Goal: Find specific page/section: Find specific page/section

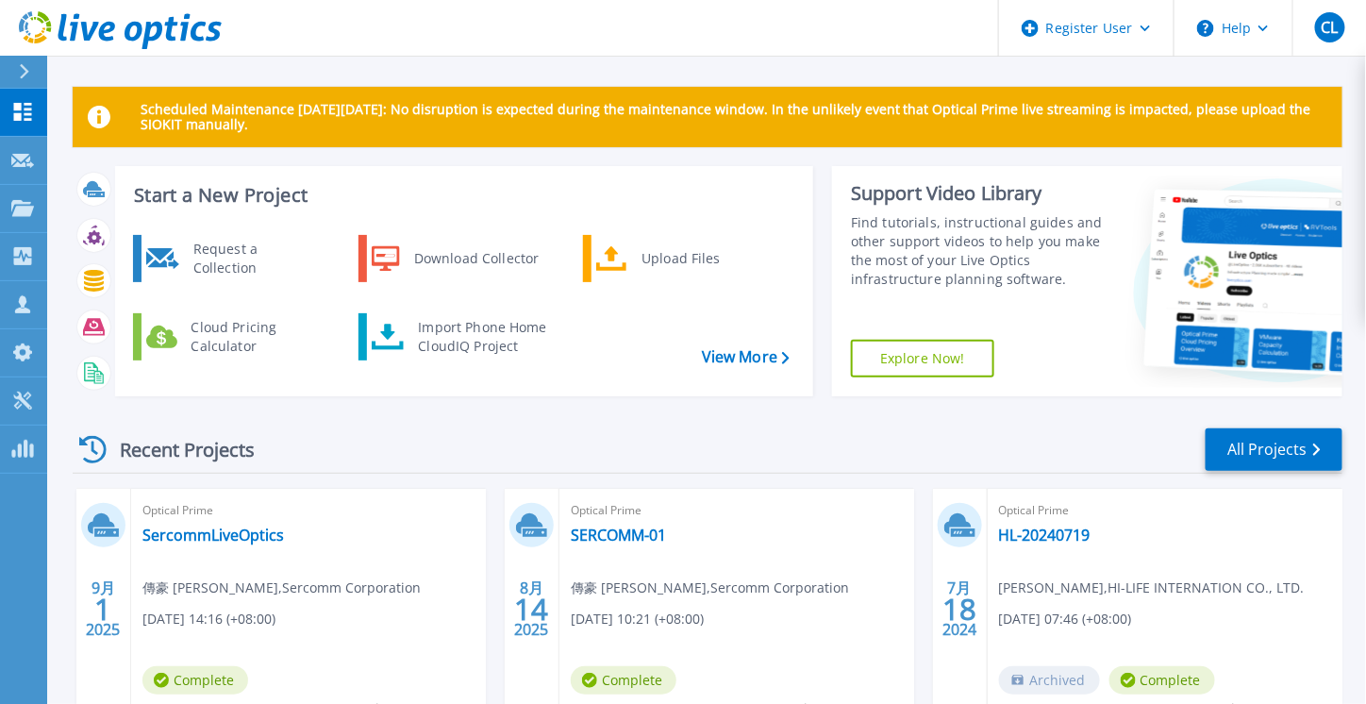
click at [809, 58] on div "Scheduled Maintenance [DATE][DATE]: No disruption is expected during the mainte…" at bounding box center [706, 534] width 1319 height 1068
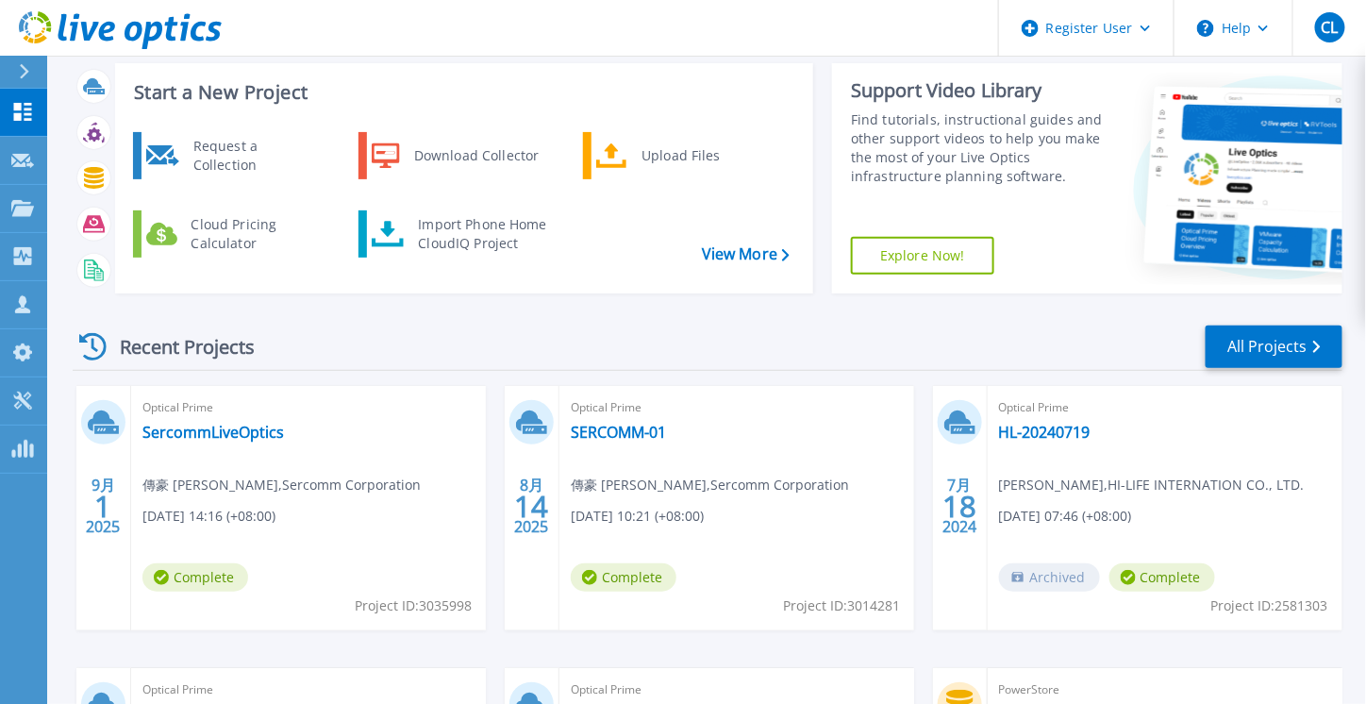
scroll to position [206, 0]
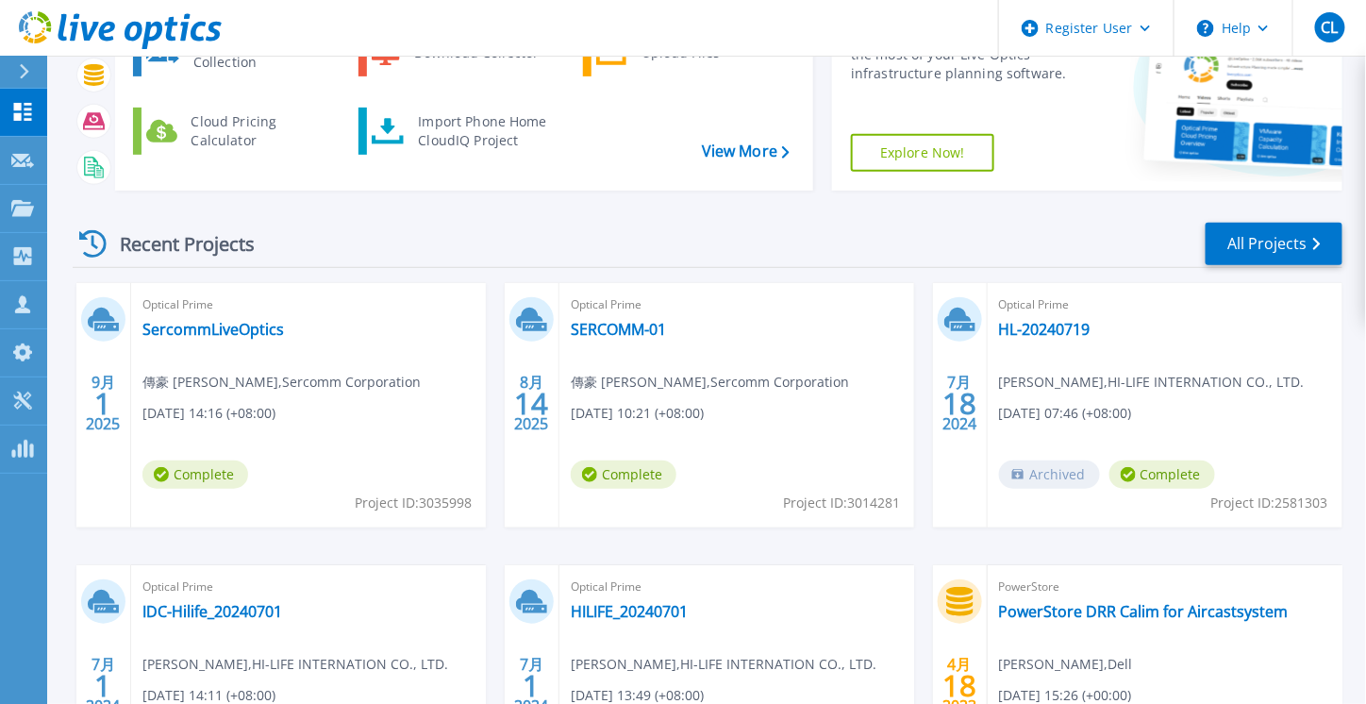
click at [193, 362] on div "Optical Prime SercommLiveOptics 傳豪 尹 , Sercomm Corporation [DATE] 14:16 (+08:00…" at bounding box center [308, 405] width 355 height 244
click at [194, 326] on link "SercommLiveOptics" at bounding box center [213, 329] width 142 height 19
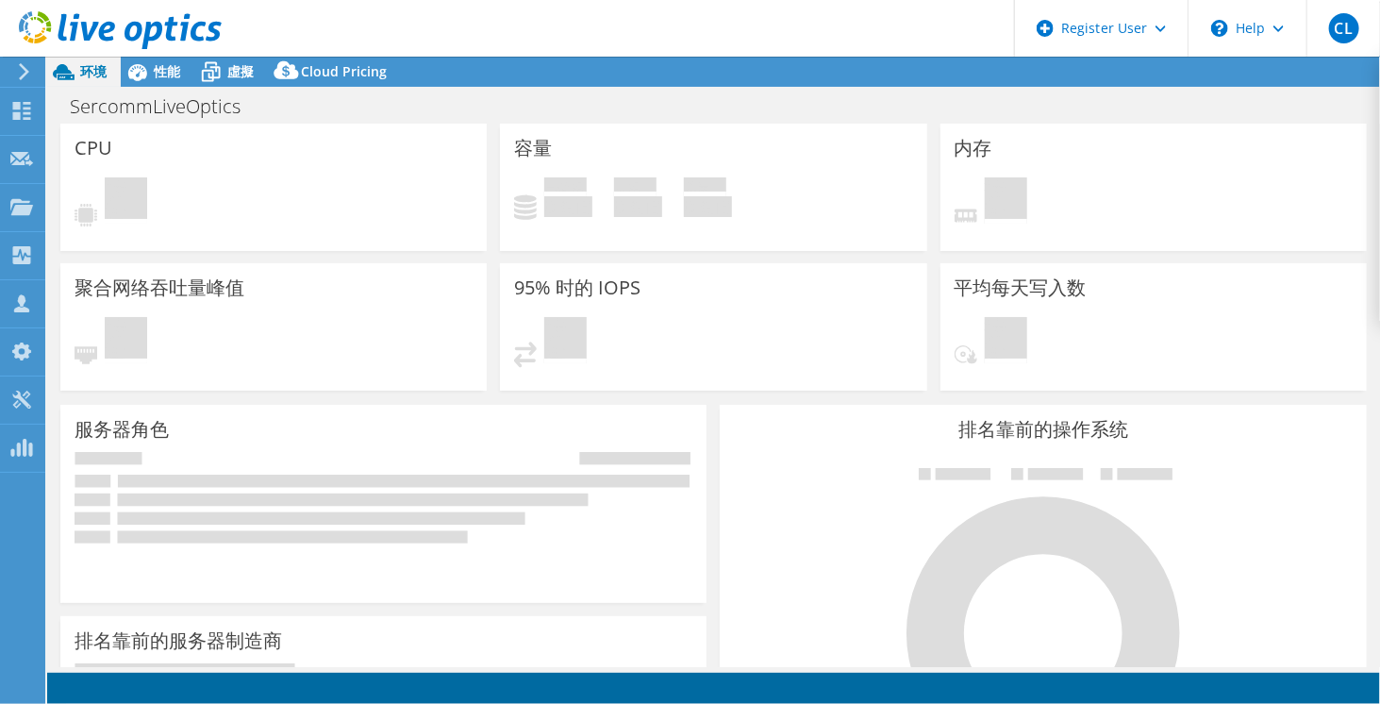
select select "[GEOGRAPHIC_DATA]"
select select "USD"
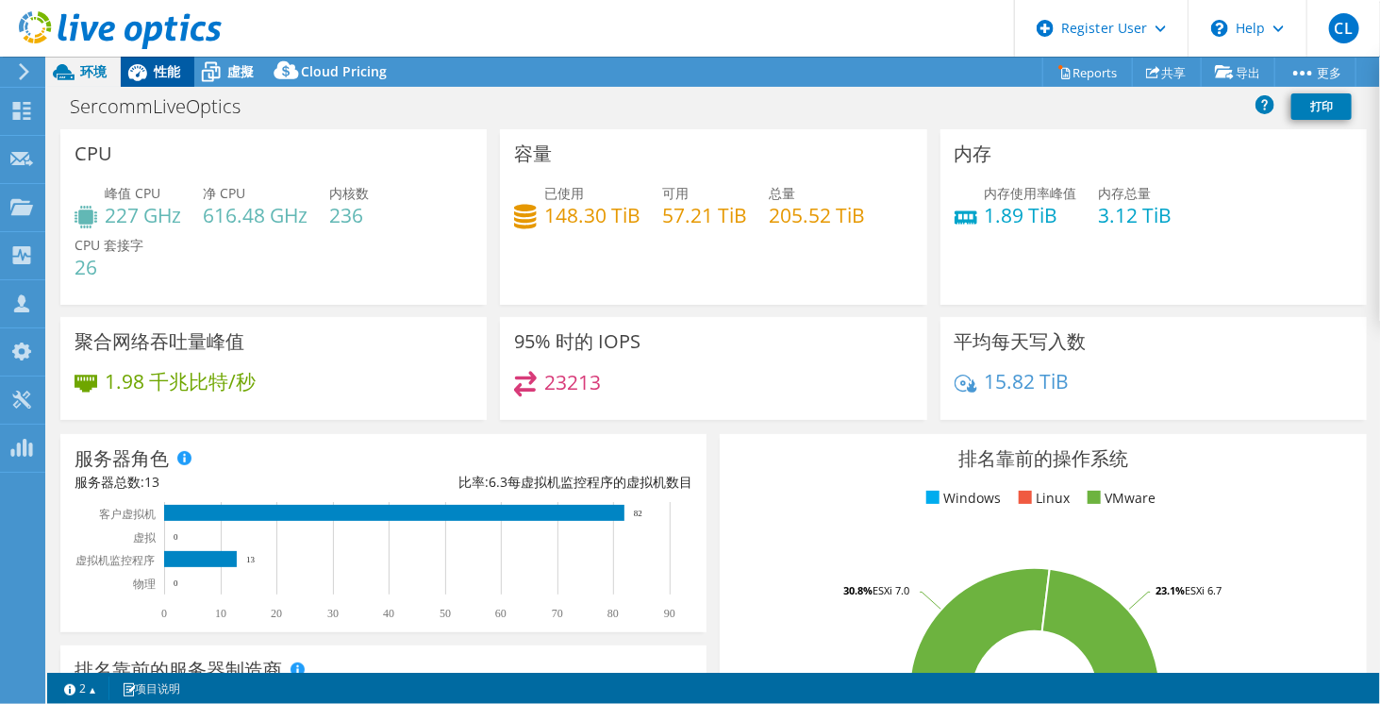
click at [136, 79] on icon at bounding box center [137, 72] width 19 height 17
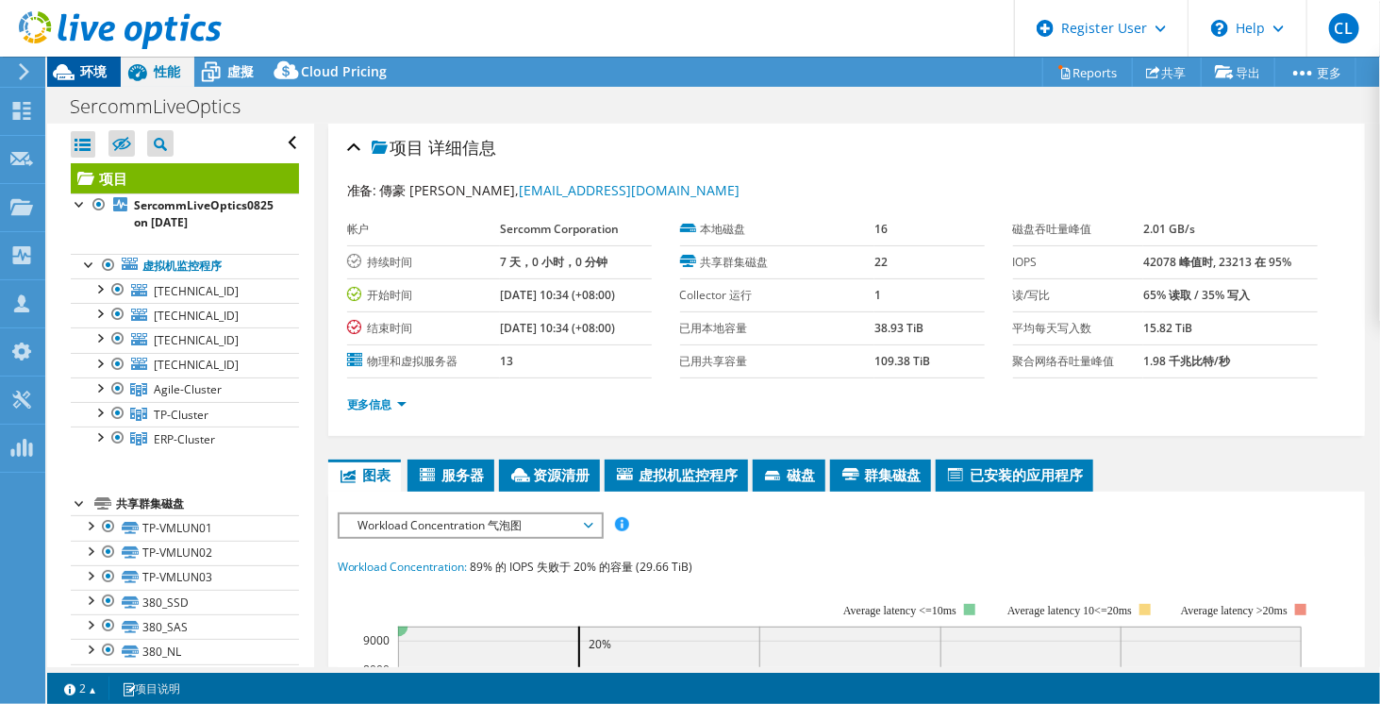
click at [88, 73] on span "环境" at bounding box center [93, 71] width 26 height 18
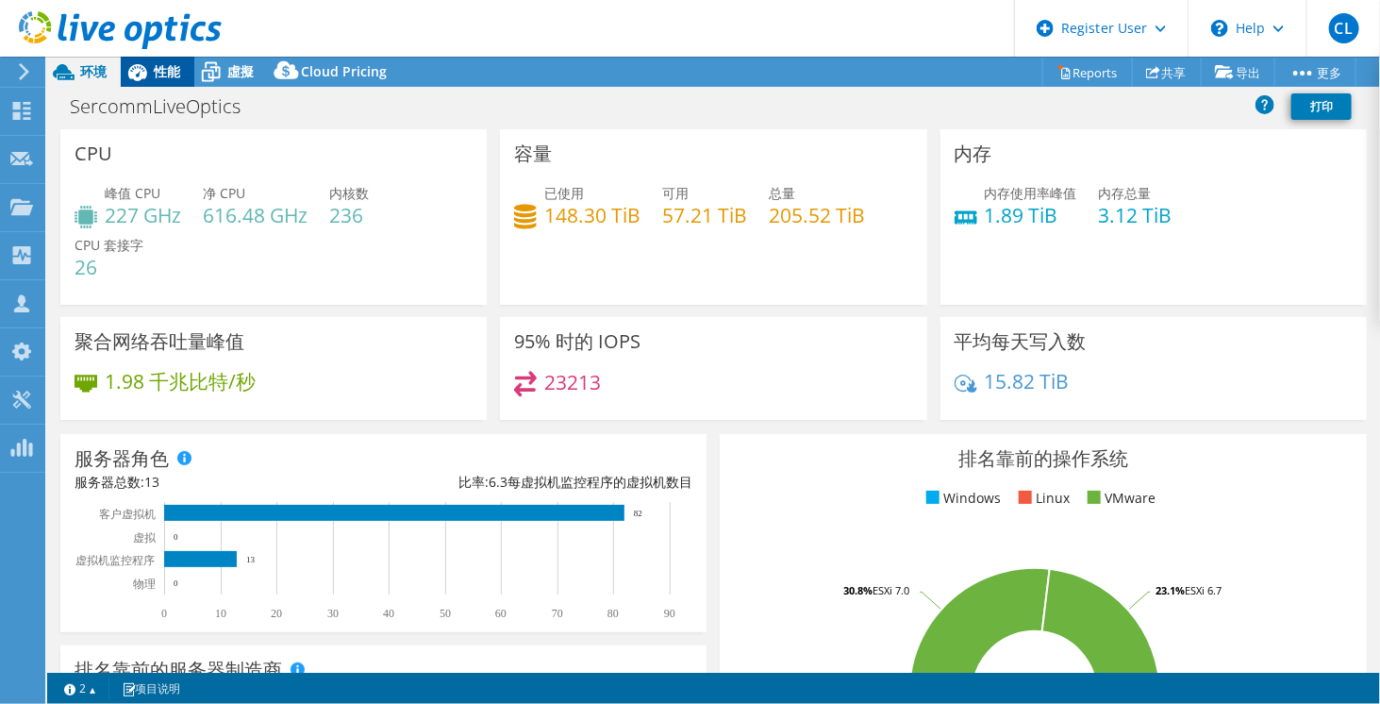
click at [133, 72] on icon at bounding box center [137, 72] width 19 height 17
